Goal: Transaction & Acquisition: Purchase product/service

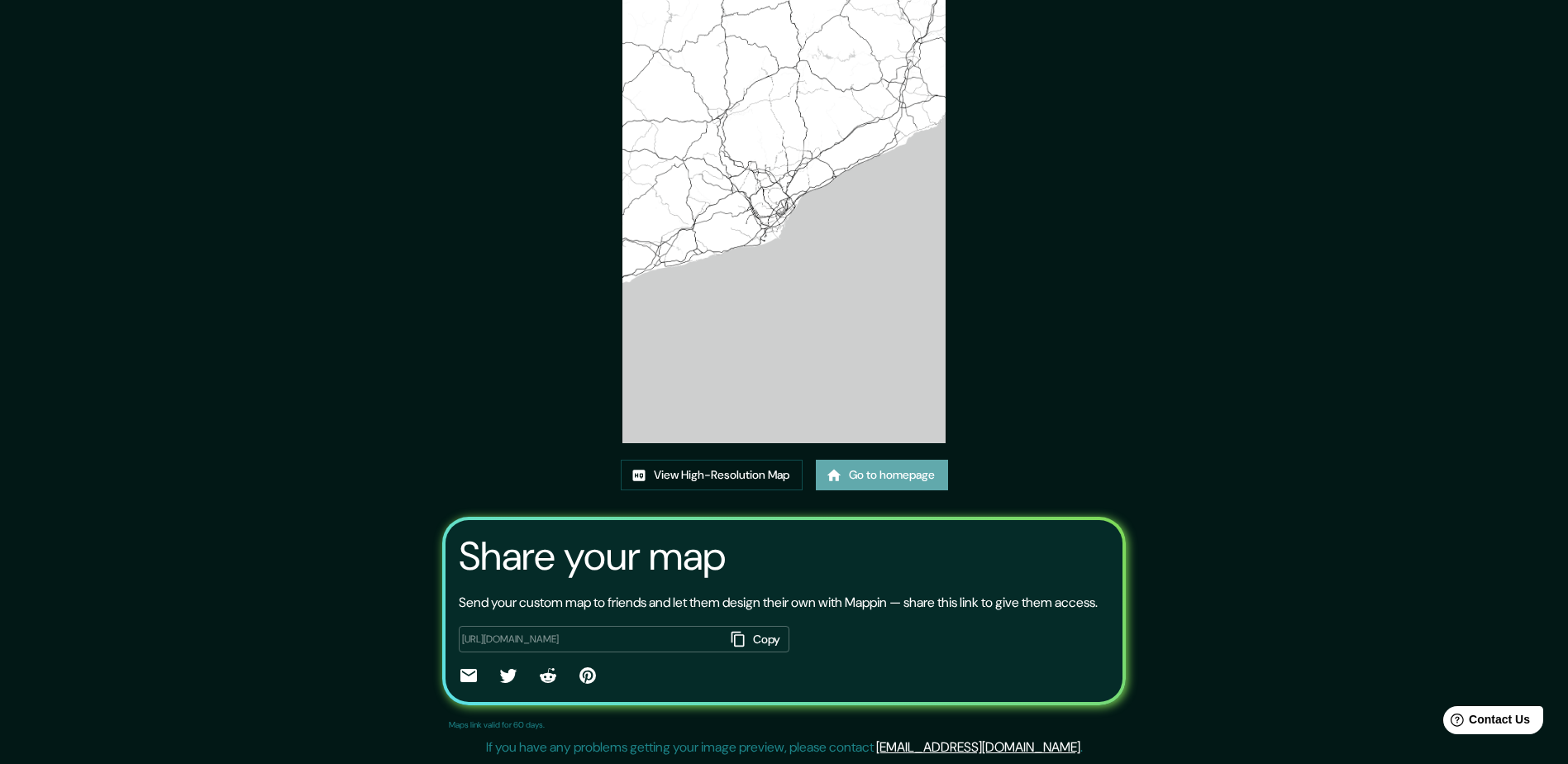
click at [853, 460] on link "Go to homepage" at bounding box center [882, 475] width 132 height 31
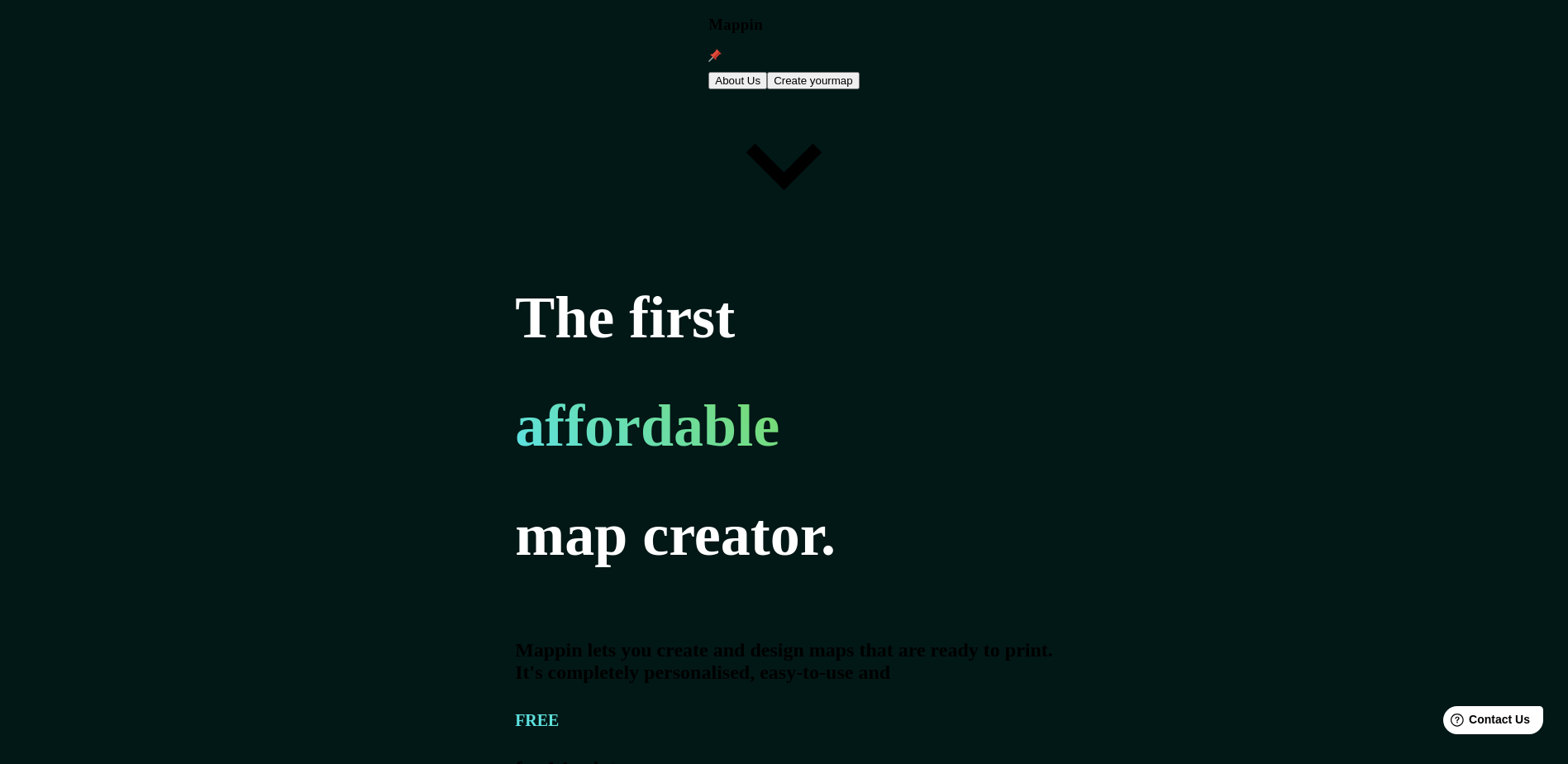
type input "[GEOGRAPHIC_DATA]"
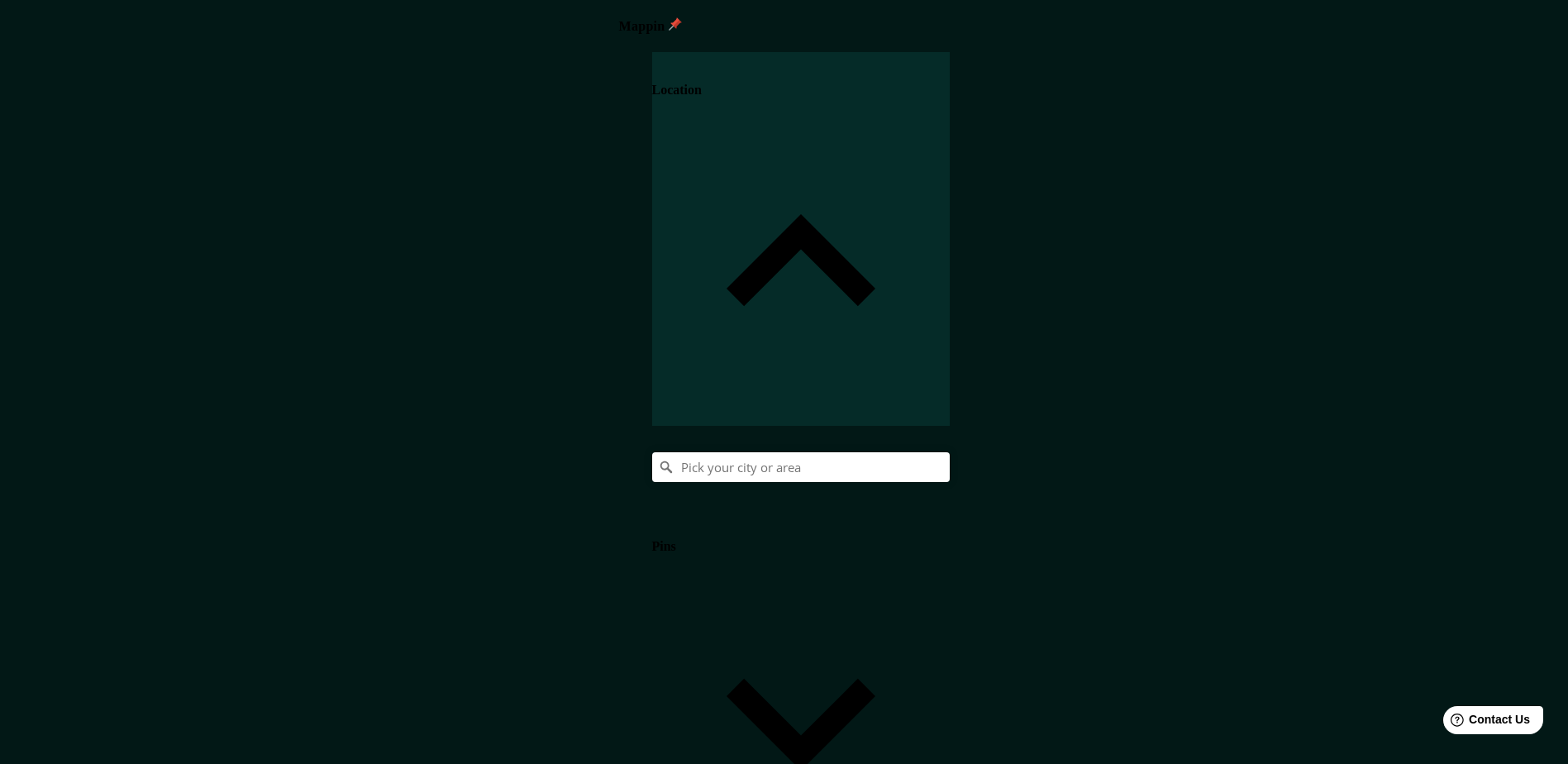
drag, startPoint x: 1324, startPoint y: 597, endPoint x: 1354, endPoint y: 165, distance: 433.0
click at [950, 452] on input "Pick your city or area" at bounding box center [801, 467] width 297 height 30
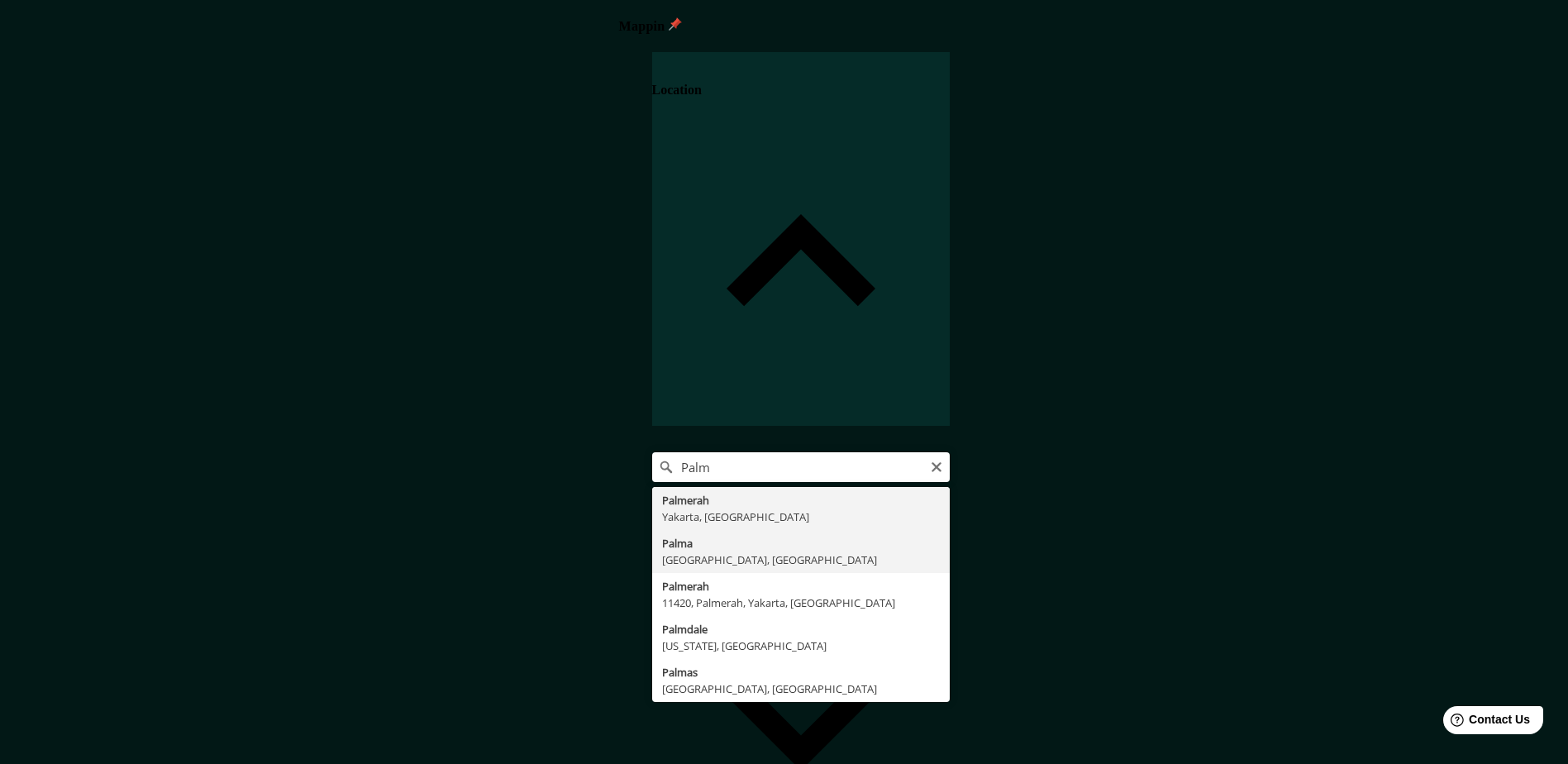
type input "[GEOGRAPHIC_DATA], [GEOGRAPHIC_DATA], [GEOGRAPHIC_DATA]"
